Goal: Navigation & Orientation: Understand site structure

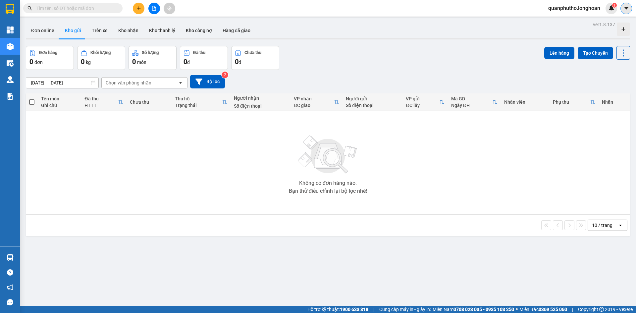
click at [624, 12] on button at bounding box center [626, 9] width 12 height 12
click at [602, 31] on div "Cấu hình nhà xe" at bounding box center [603, 25] width 50 height 13
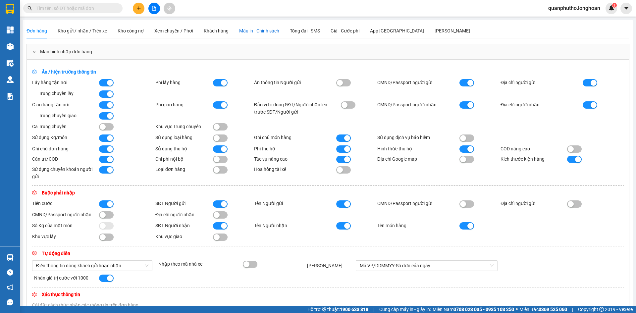
click at [262, 33] on span "Mẫu in - Chính sách" at bounding box center [259, 30] width 40 height 5
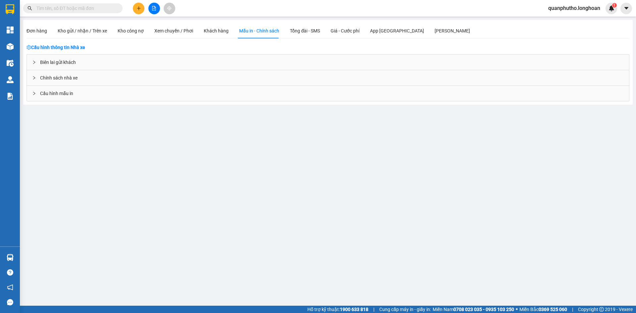
click at [83, 65] on div "Biên lai gửi khách" at bounding box center [328, 62] width 602 height 15
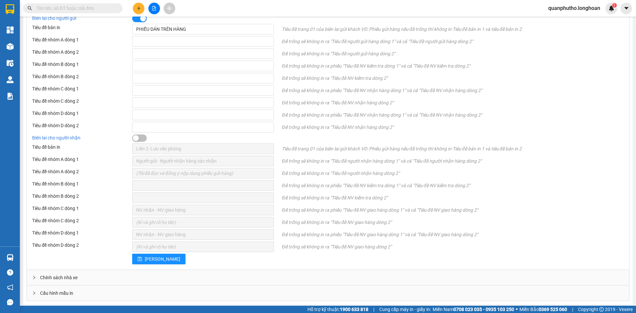
scroll to position [236, 0]
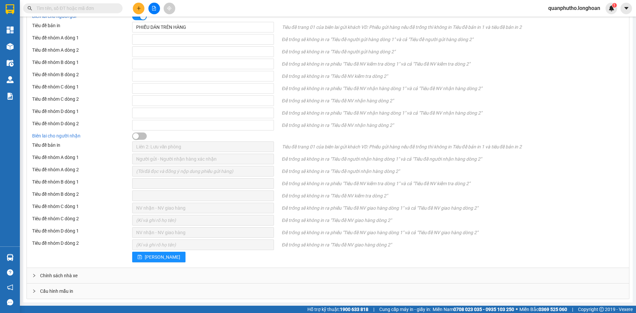
click at [80, 288] on div "Cấu hình mẫu in" at bounding box center [328, 290] width 602 height 15
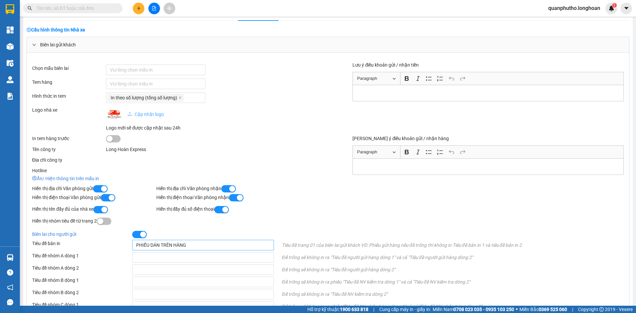
scroll to position [0, 0]
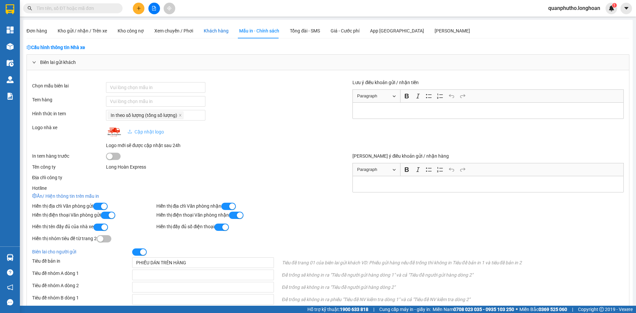
click at [213, 32] on div "Khách hàng" at bounding box center [216, 30] width 25 height 7
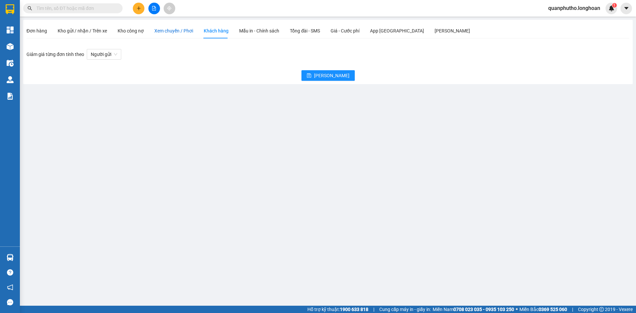
click at [157, 29] on span "Xem chuyến / Phơi" at bounding box center [173, 30] width 39 height 5
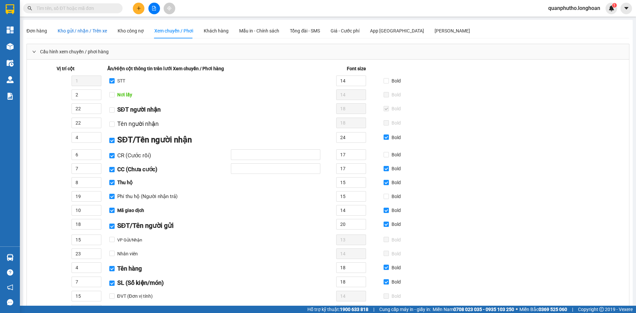
click at [80, 32] on span "Kho gửi / nhận / Trên xe" at bounding box center [82, 30] width 49 height 5
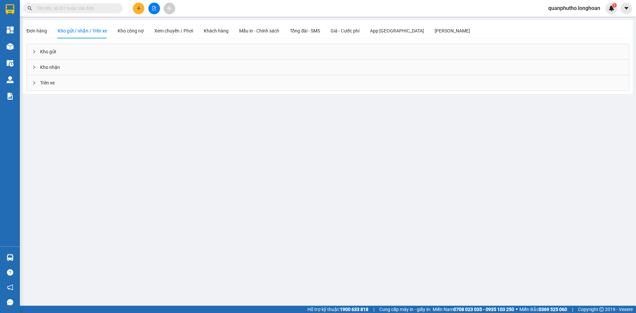
click at [49, 55] on div "Kho gửi" at bounding box center [328, 51] width 602 height 15
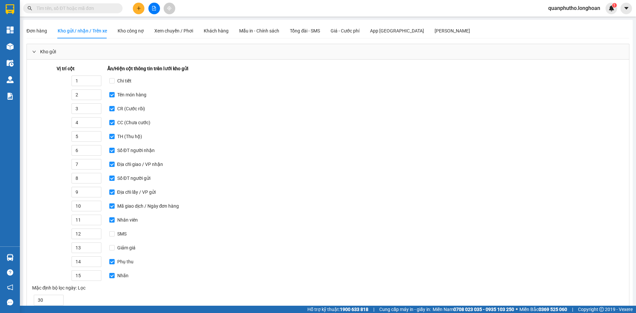
click at [49, 51] on div "Kho gửi" at bounding box center [328, 51] width 602 height 15
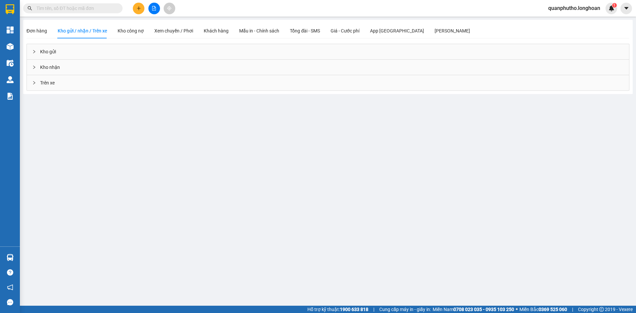
click at [51, 66] on div "Kho nhận" at bounding box center [328, 67] width 602 height 15
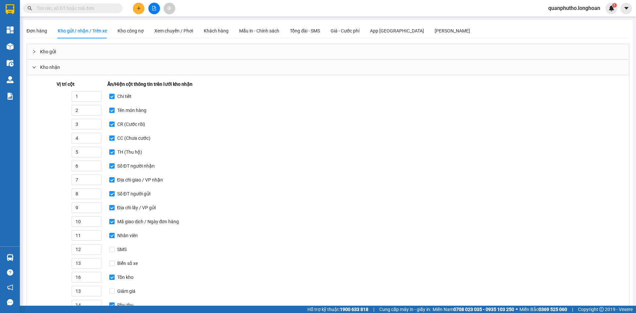
click at [51, 66] on div "Kho nhận" at bounding box center [328, 67] width 602 height 15
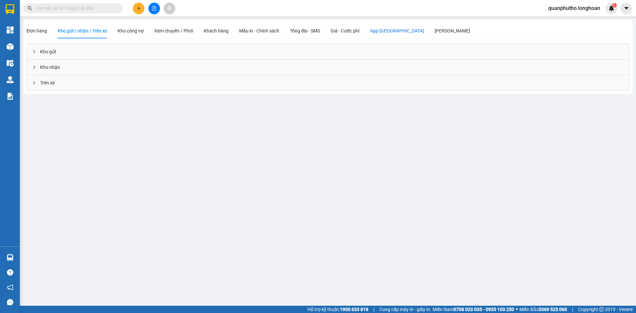
click at [379, 33] on div "App Hàng Hóa" at bounding box center [397, 30] width 54 height 7
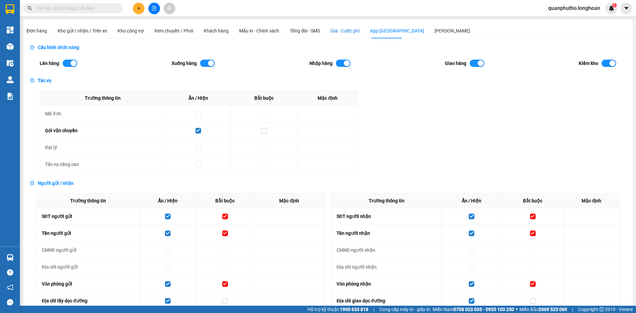
click at [340, 29] on span "Giá - Cước phí" at bounding box center [344, 30] width 29 height 5
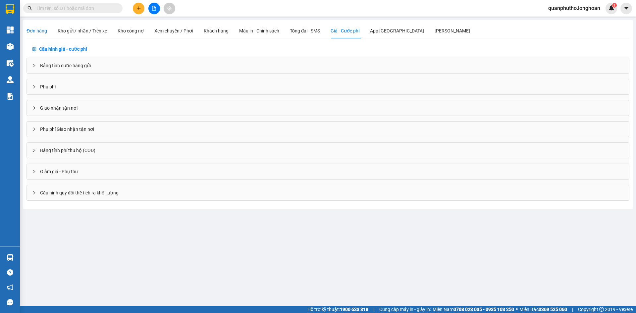
click at [33, 27] on div "Đơn hàng" at bounding box center [36, 30] width 21 height 7
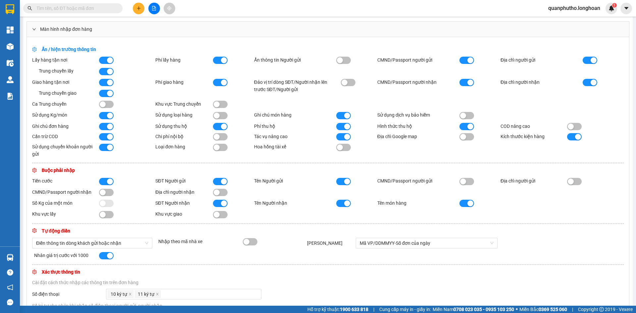
scroll to position [33, 0]
